Goal: Information Seeking & Learning: Find specific fact

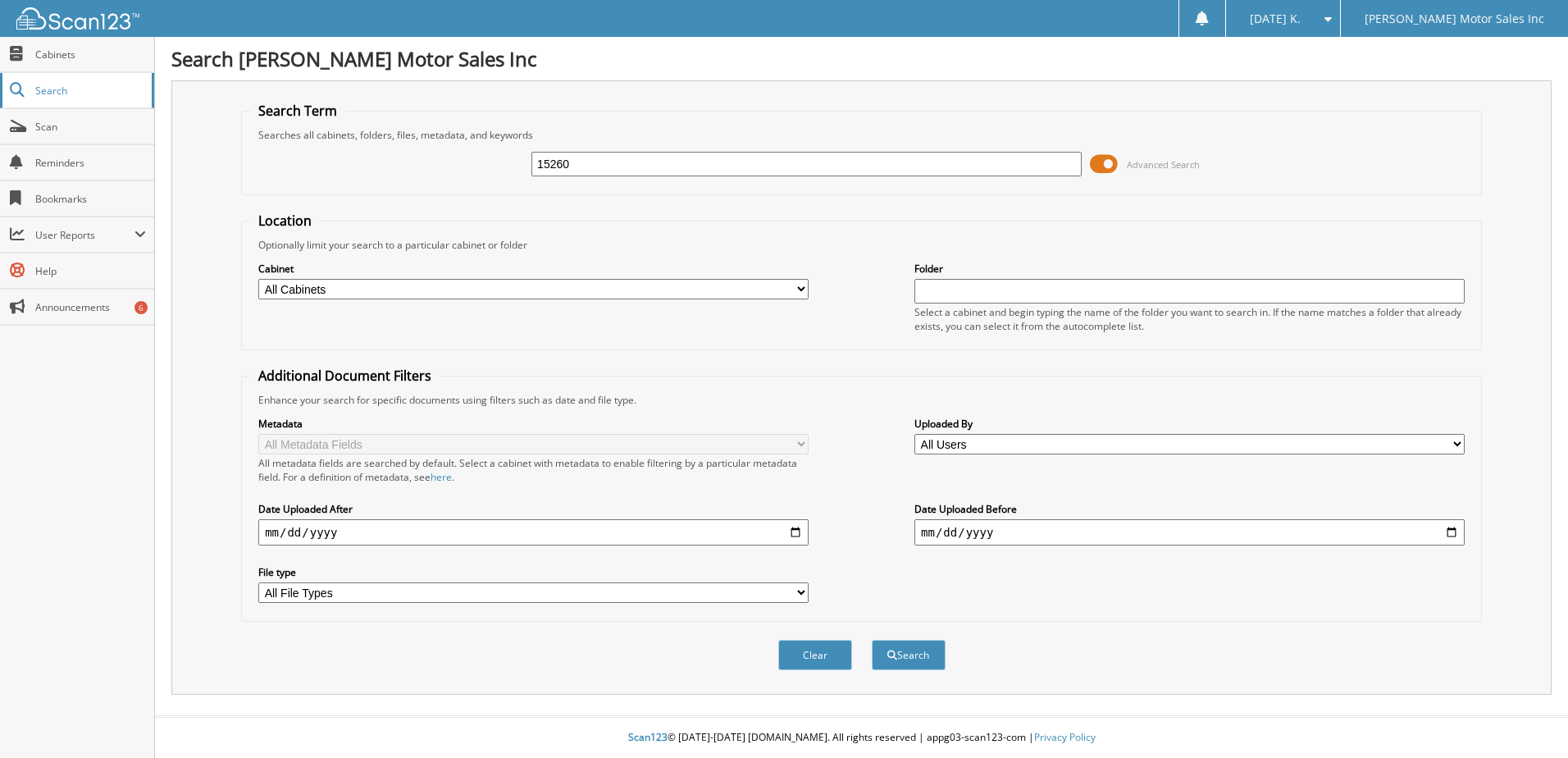
type input "15260"
click at [871, 640] on button "Search" at bounding box center [908, 655] width 74 height 30
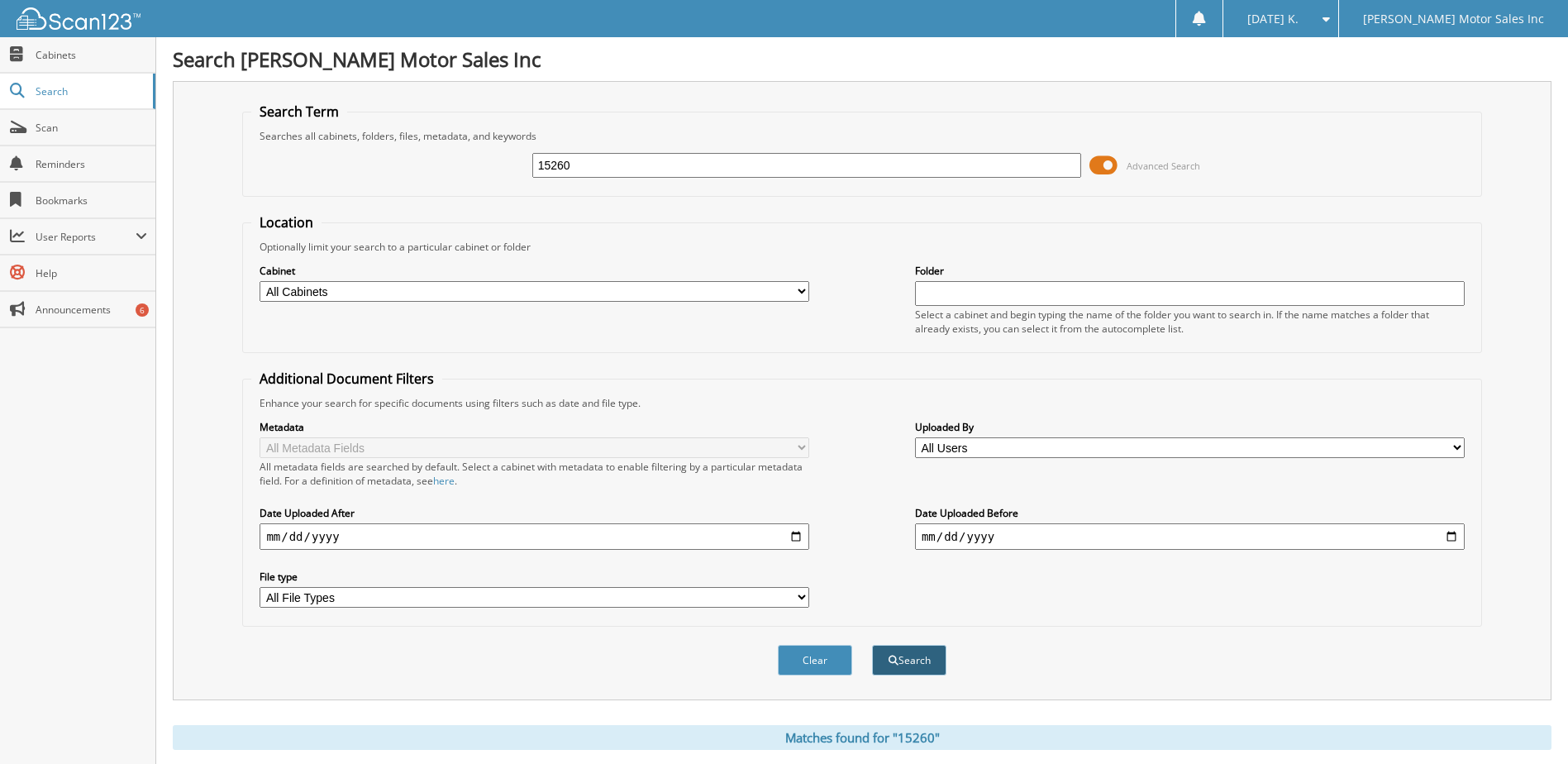
click at [906, 665] on button "Search" at bounding box center [909, 660] width 74 height 30
click at [72, 126] on span "Scan" at bounding box center [90, 128] width 111 height 14
click at [457, 298] on select "All Cabinets CAR DEALS PARTS SERVICE RO SERVICE RO #2 SERVICE RO #3 Needs Filing" at bounding box center [533, 292] width 550 height 21
select select "16997"
click at [259, 281] on select "All Cabinets CAR DEALS PARTS SERVICE RO SERVICE RO #2 SERVICE RO #3 Needs Filing" at bounding box center [533, 292] width 550 height 21
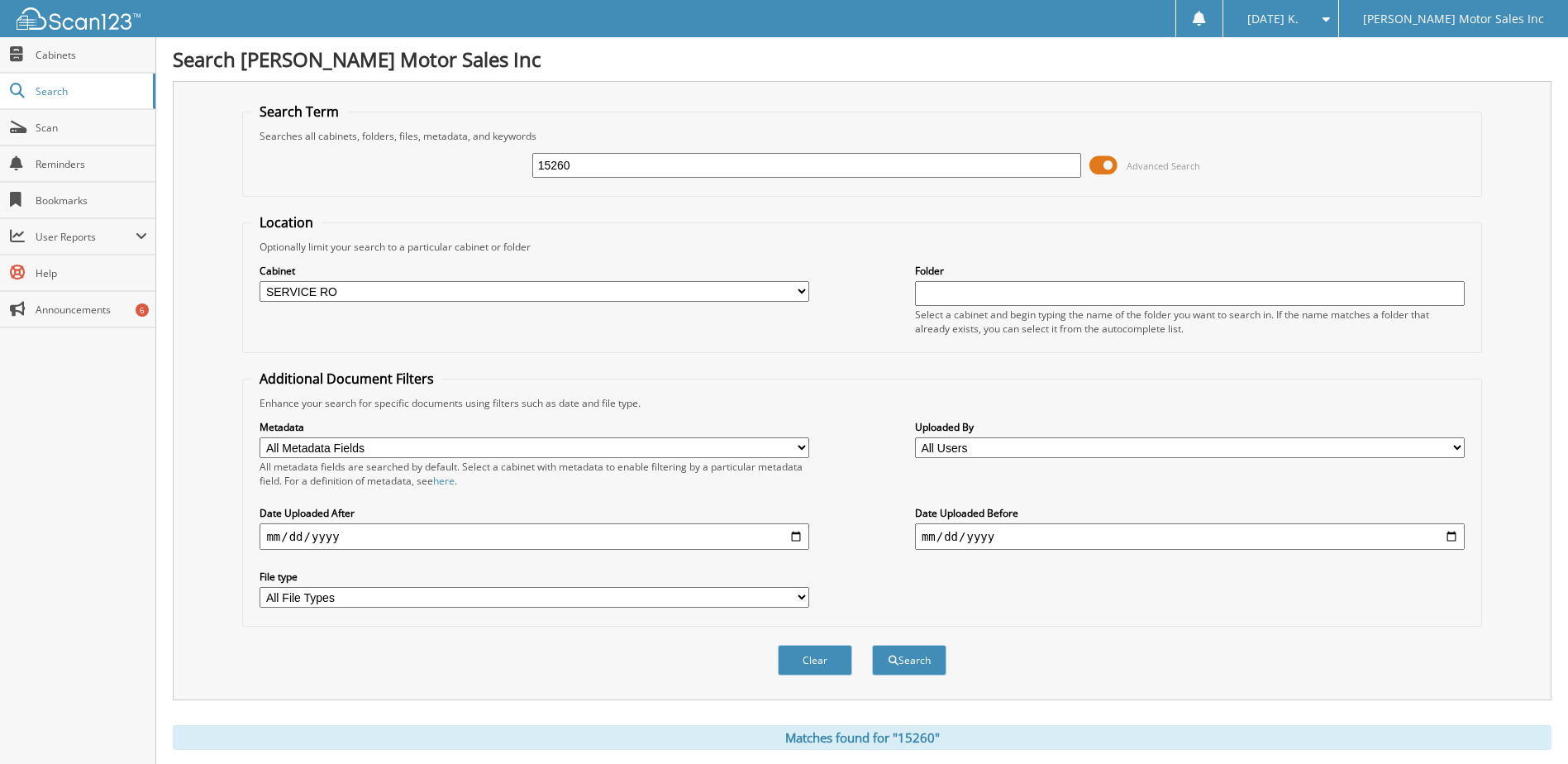
click at [950, 163] on input "15260" at bounding box center [807, 166] width 550 height 25
click at [872, 645] on button "Search" at bounding box center [909, 660] width 74 height 30
drag, startPoint x: 582, startPoint y: 160, endPoint x: 512, endPoint y: 179, distance: 72.5
click at [515, 179] on div "15260 Advanced Search" at bounding box center [862, 165] width 1221 height 45
type input "14036"
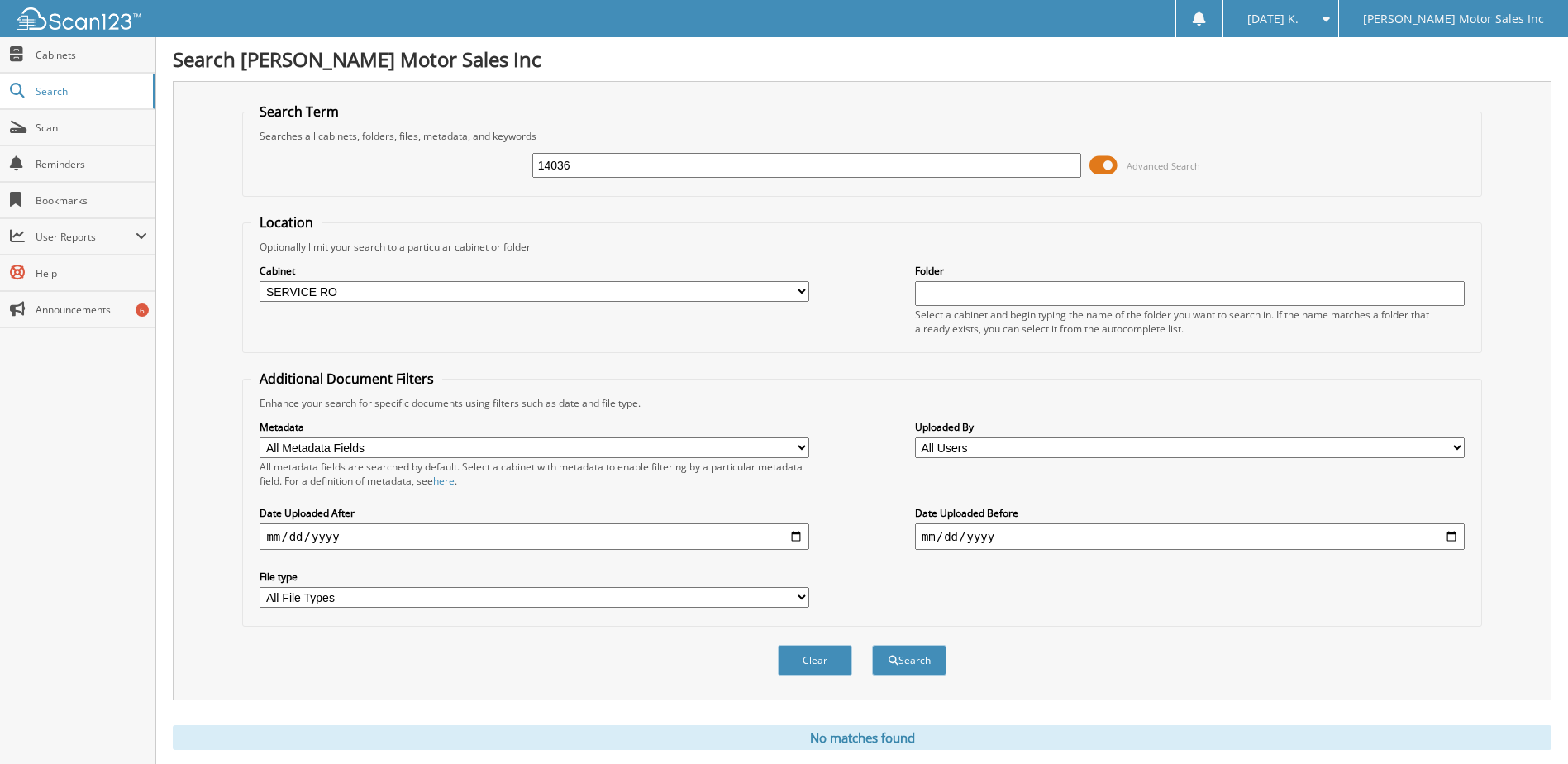
click at [872, 645] on button "Search" at bounding box center [909, 660] width 74 height 30
drag, startPoint x: 579, startPoint y: 162, endPoint x: 494, endPoint y: 187, distance: 88.6
click at [497, 184] on div "14036 Advanced Search" at bounding box center [862, 165] width 1221 height 45
type input "15029"
click at [872, 645] on button "Search" at bounding box center [909, 660] width 74 height 30
